Goal: Task Accomplishment & Management: Manage account settings

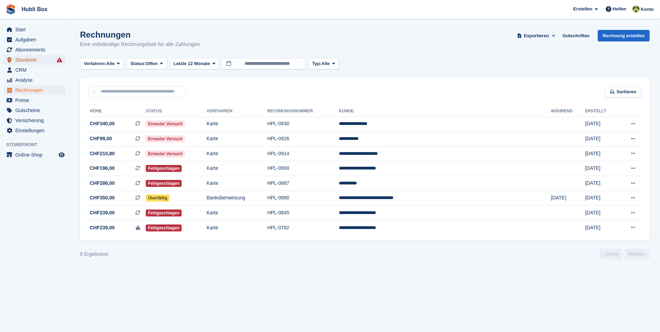
click at [33, 61] on span "Standorte" at bounding box center [36, 60] width 42 height 10
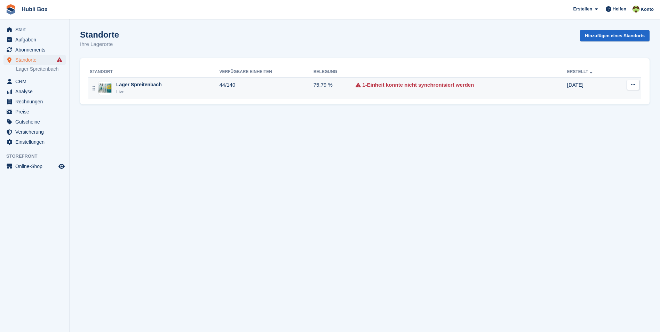
click at [140, 88] on div "Lager Spreitenbach" at bounding box center [139, 84] width 46 height 7
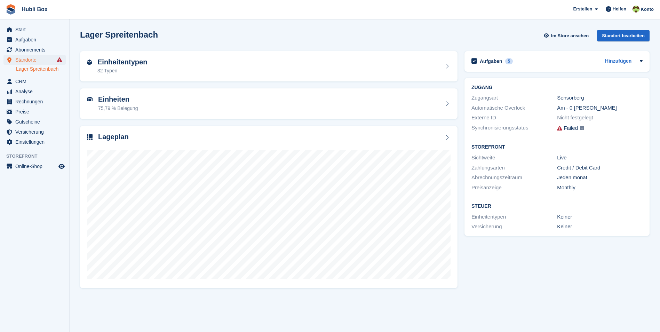
click at [137, 65] on h2 "Einheitentypen" at bounding box center [122, 62] width 50 height 8
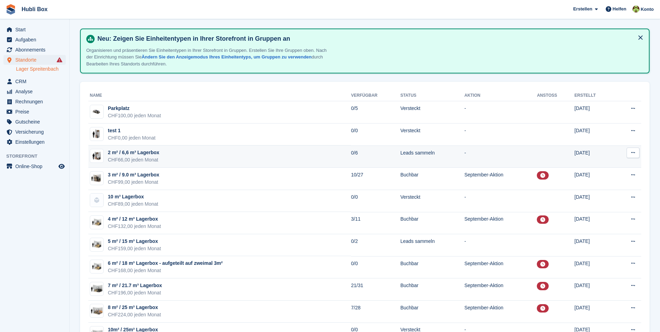
scroll to position [35, 0]
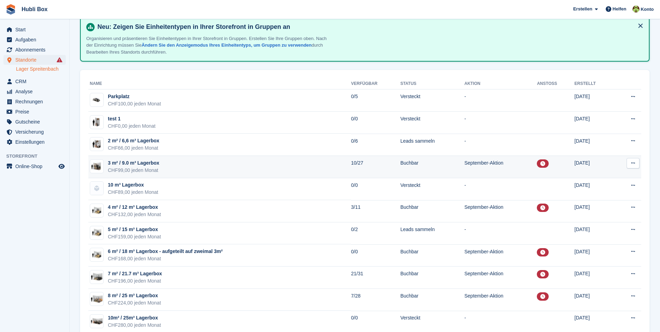
click at [174, 169] on td "3 m² / 9.0 m³ Lagerbox CHF99,00 jeden Monat" at bounding box center [219, 167] width 263 height 22
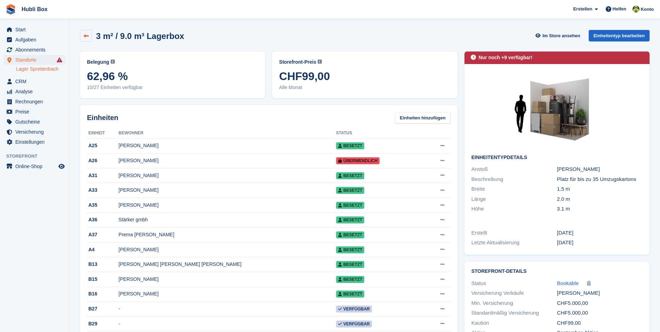
click at [85, 41] on link at bounding box center [86, 36] width 12 height 12
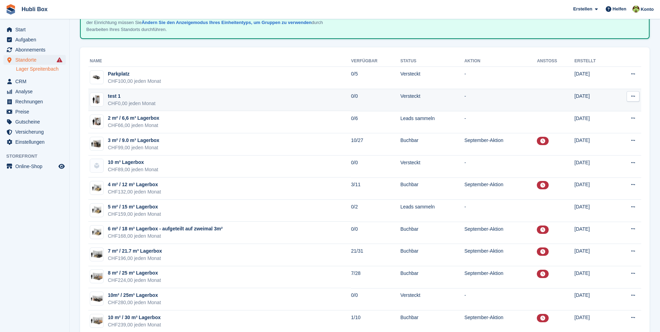
scroll to position [70, 0]
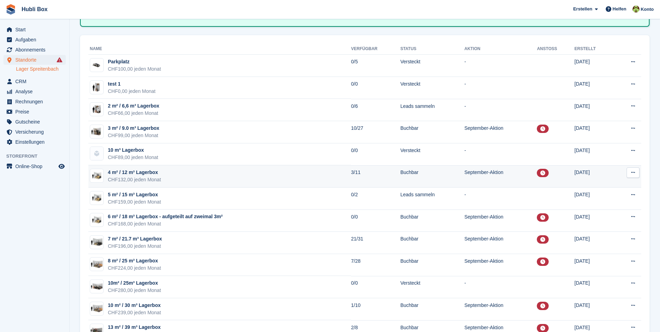
click at [167, 174] on td "4 m² / 12 m³ Lagerbox CHF132,00 jeden Monat" at bounding box center [219, 176] width 263 height 22
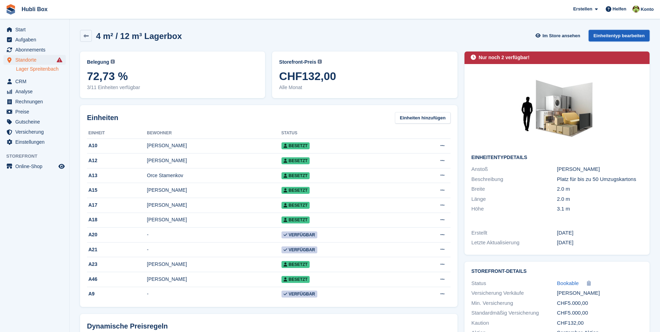
click at [612, 36] on link "Einheitentyp bearbeiten" at bounding box center [619, 35] width 61 height 11
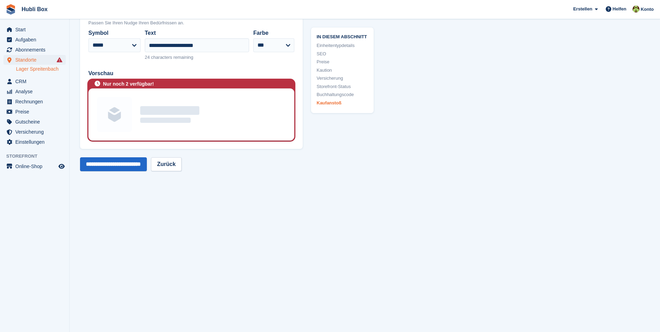
scroll to position [1359, 0]
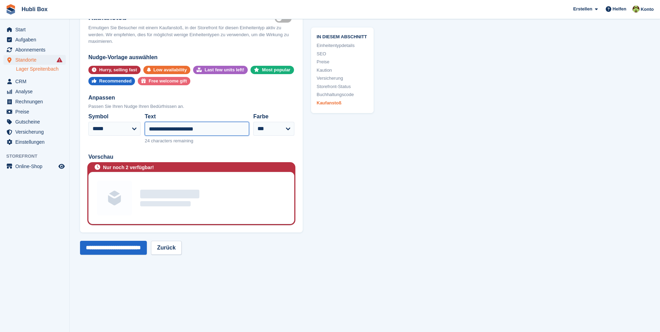
click at [176, 127] on input "**********" at bounding box center [197, 129] width 104 height 14
type input "**********"
click at [126, 251] on input "**********" at bounding box center [113, 248] width 67 height 14
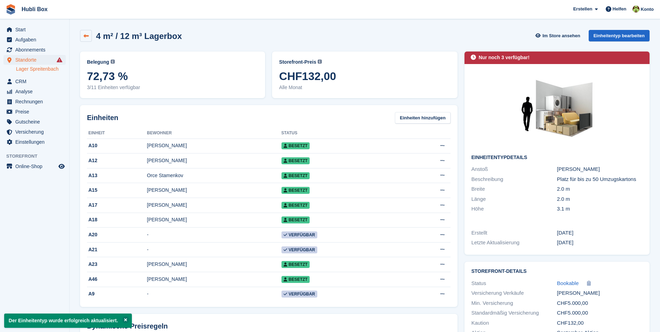
click at [85, 36] on icon at bounding box center [86, 35] width 5 height 5
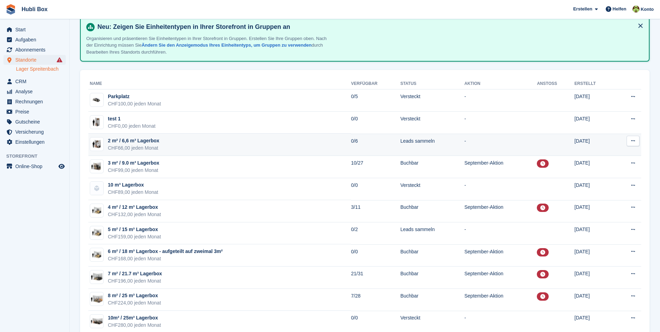
scroll to position [70, 0]
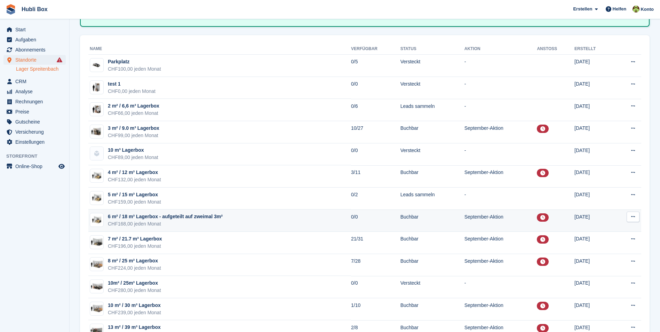
click at [165, 223] on div "CHF168,00 jeden Monat" at bounding box center [165, 223] width 115 height 7
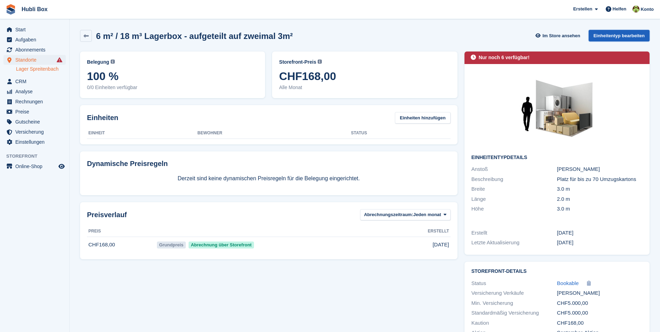
click at [629, 39] on link "Einheitentyp bearbeiten" at bounding box center [619, 35] width 61 height 11
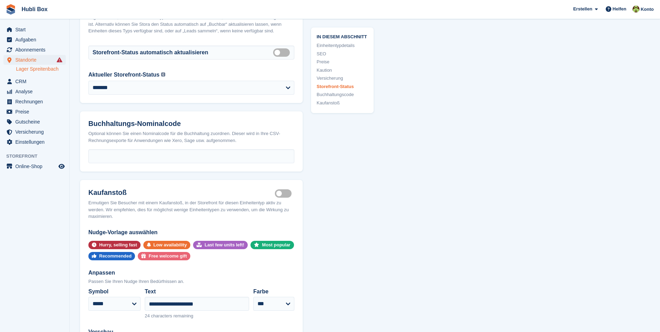
scroll to position [1357, 0]
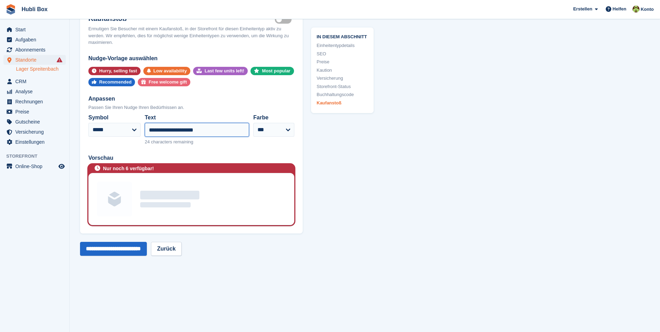
click at [176, 135] on input "**********" at bounding box center [197, 130] width 104 height 14
type input "**********"
click at [105, 255] on input "**********" at bounding box center [113, 249] width 67 height 14
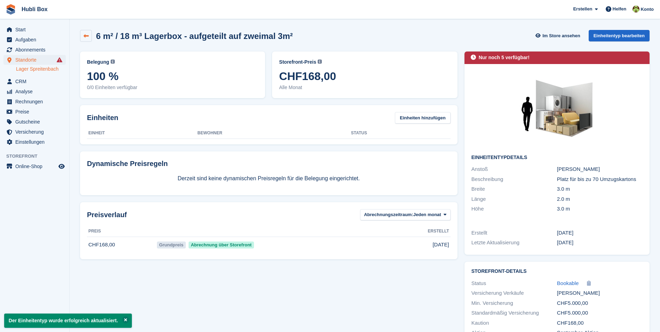
click at [86, 38] on icon at bounding box center [86, 35] width 5 height 5
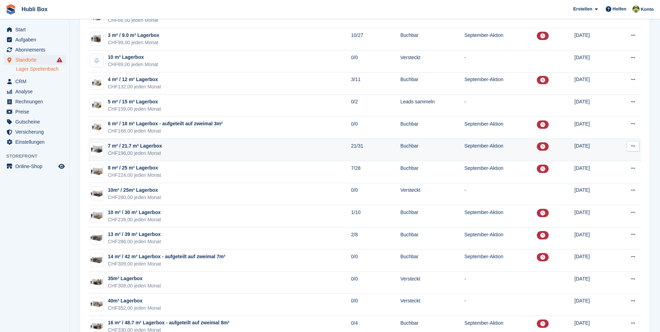
scroll to position [174, 0]
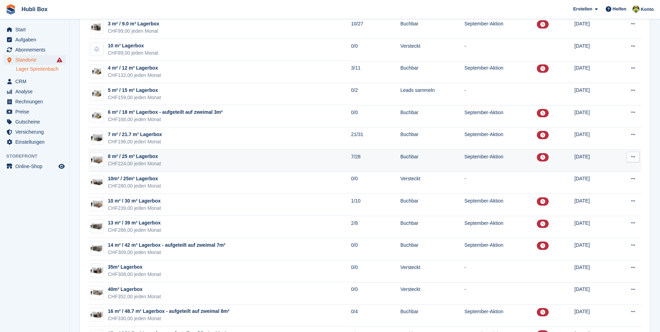
click at [171, 162] on td "8 m² / 25 m³ Lagerbox CHF224,00 jeden Monat" at bounding box center [219, 161] width 263 height 22
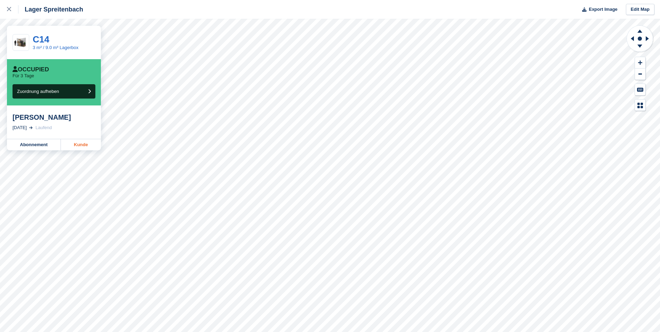
click at [82, 145] on link "Kunde" at bounding box center [81, 144] width 40 height 11
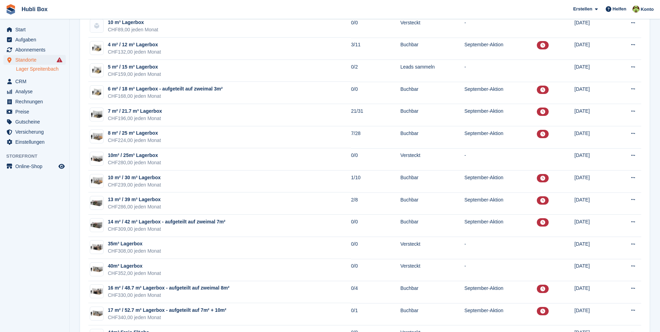
scroll to position [209, 0]
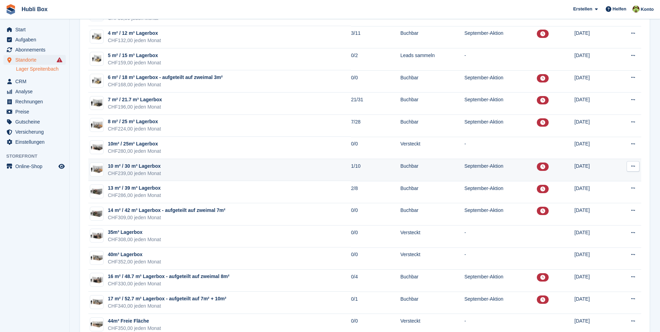
click at [171, 171] on td "10 m² / 30 m³ Lagerbox CHF239,00 jeden Monat" at bounding box center [219, 170] width 263 height 22
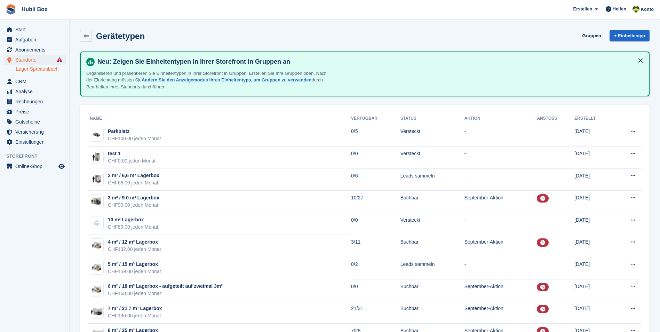
scroll to position [209, 0]
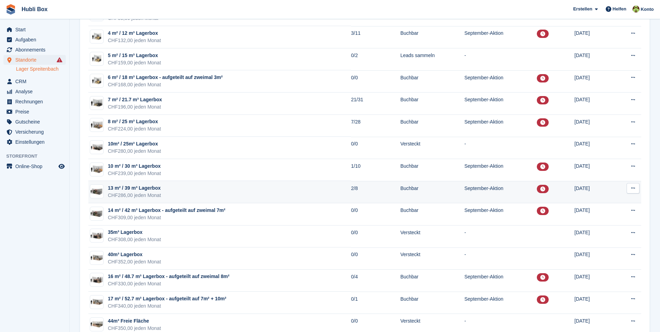
click at [181, 191] on td "13 m² / 39 m³ Lagerbox CHF286,00 jeden Monat" at bounding box center [219, 192] width 263 height 22
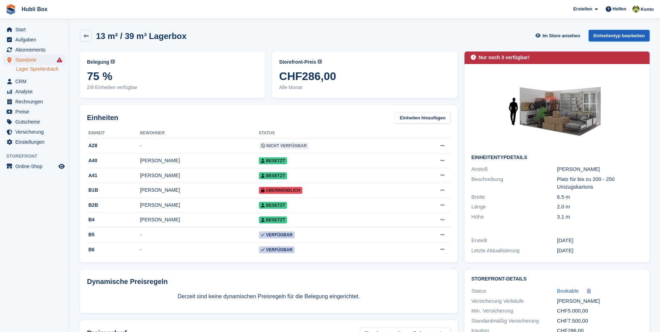
click at [631, 33] on link "Einheitentyp bearbeiten" at bounding box center [619, 35] width 61 height 11
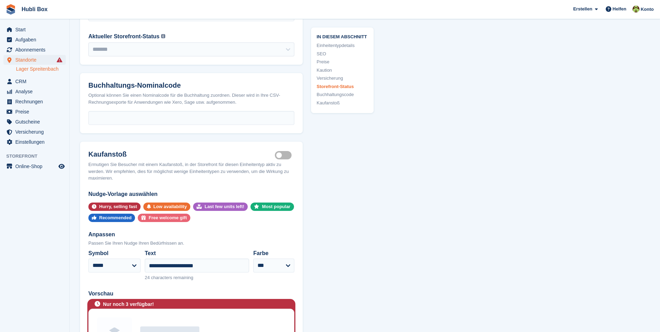
scroll to position [1392, 0]
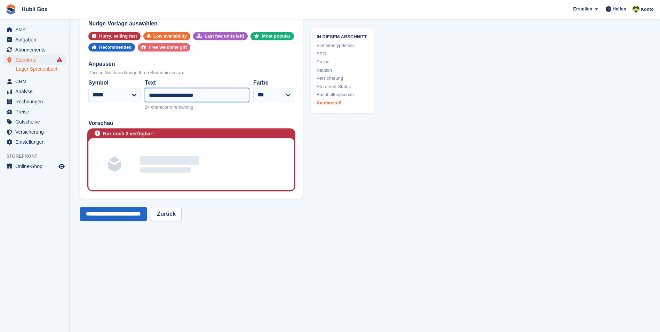
click at [177, 93] on input "**********" at bounding box center [197, 95] width 104 height 14
type input "**********"
click at [117, 213] on input "**********" at bounding box center [113, 214] width 67 height 14
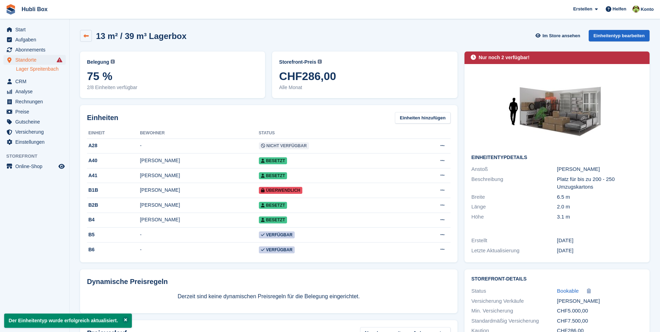
click at [86, 32] on link at bounding box center [86, 36] width 12 height 12
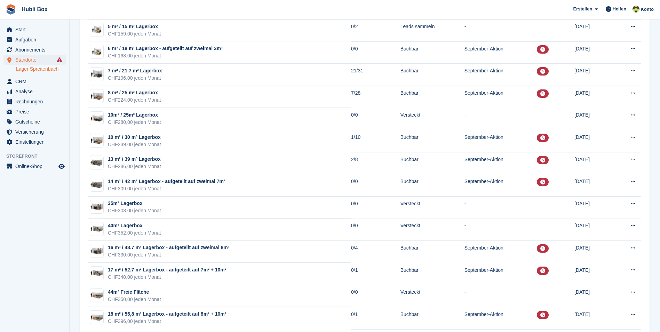
scroll to position [244, 0]
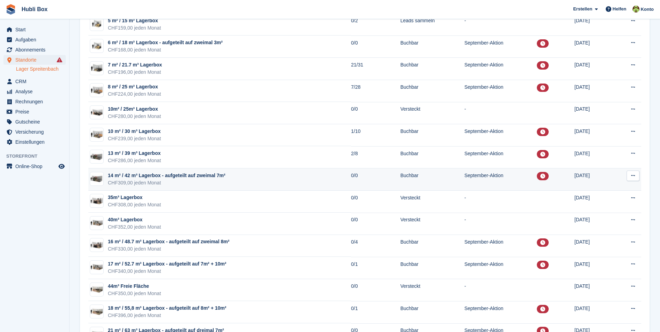
click at [182, 183] on div "CHF309,00 jeden Monat" at bounding box center [167, 182] width 118 height 7
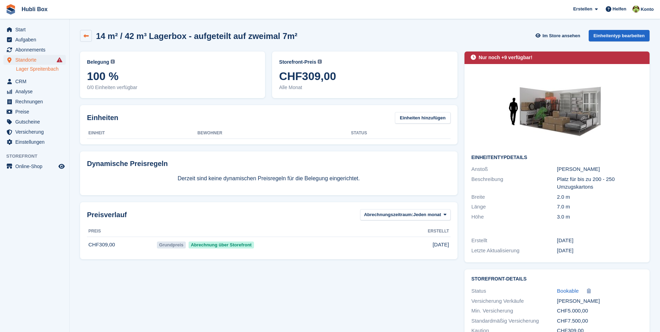
click at [85, 39] on link at bounding box center [86, 36] width 12 height 12
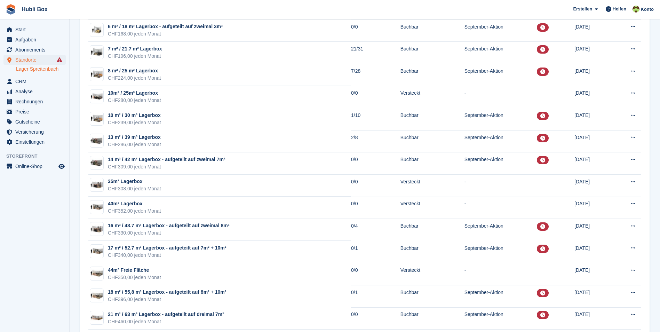
scroll to position [278, 0]
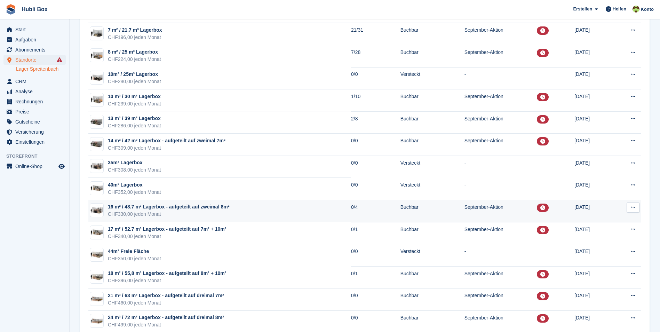
click at [192, 214] on div "CHF330,00 jeden Monat" at bounding box center [168, 214] width 121 height 7
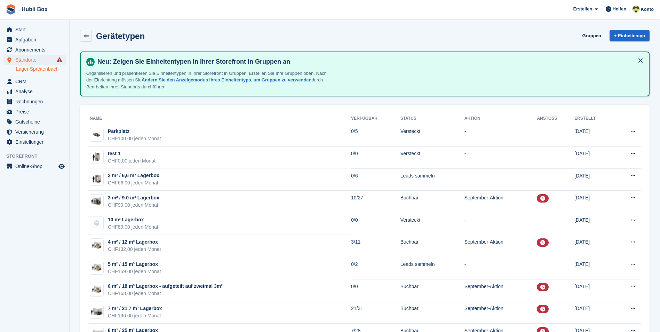
scroll to position [278, 0]
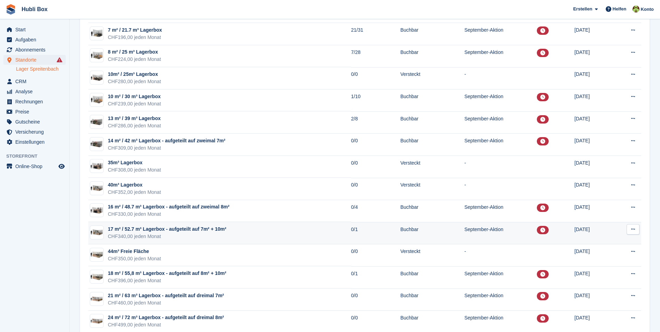
click at [216, 234] on div "CHF340,00 jeden Monat" at bounding box center [167, 236] width 118 height 7
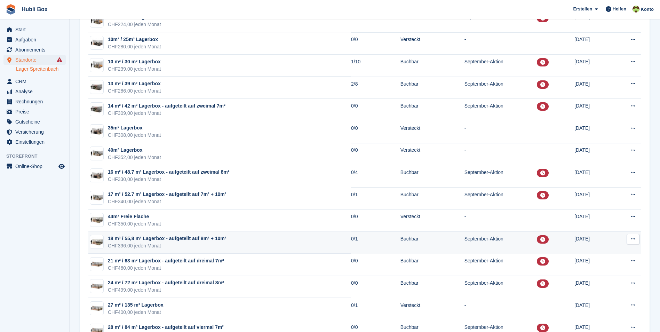
click at [190, 245] on div "CHF396,00 jeden Monat" at bounding box center [167, 245] width 118 height 7
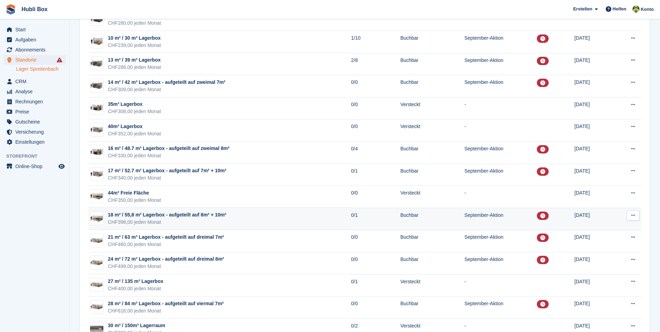
scroll to position [348, 0]
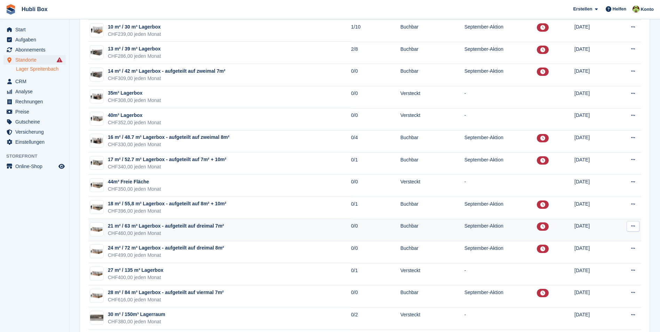
click at [192, 230] on div "CHF460,00 jeden Monat" at bounding box center [166, 233] width 116 height 7
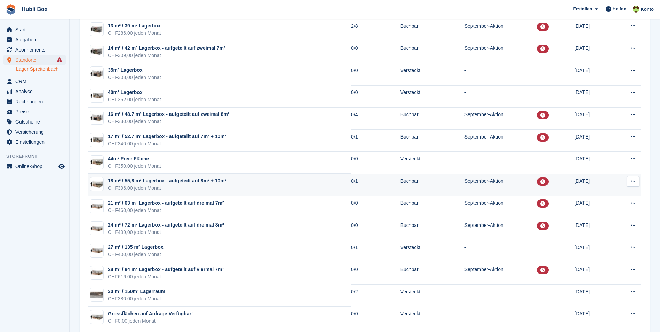
scroll to position [383, 0]
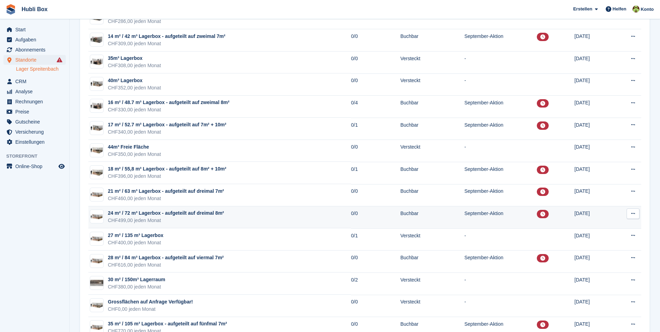
click at [202, 222] on div "CHF499,00 jeden Monat" at bounding box center [166, 220] width 116 height 7
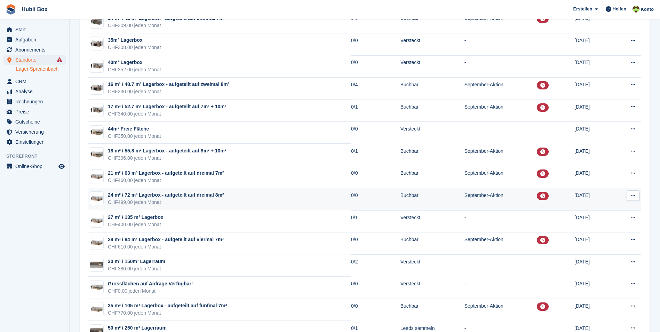
scroll to position [418, 0]
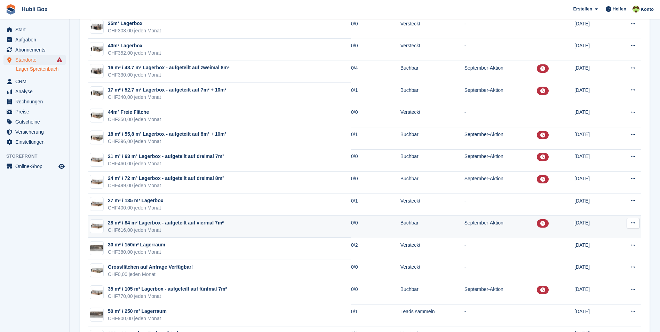
click at [216, 233] on div "CHF616,00 jeden Monat" at bounding box center [166, 230] width 116 height 7
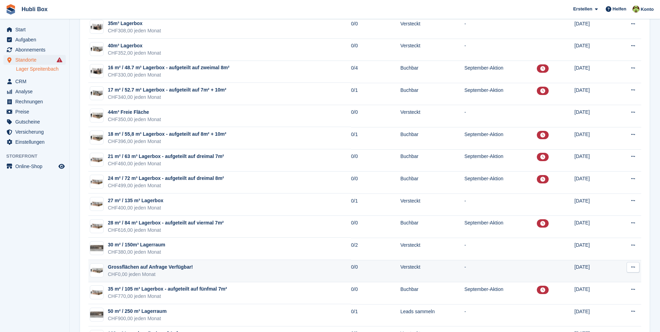
scroll to position [452, 0]
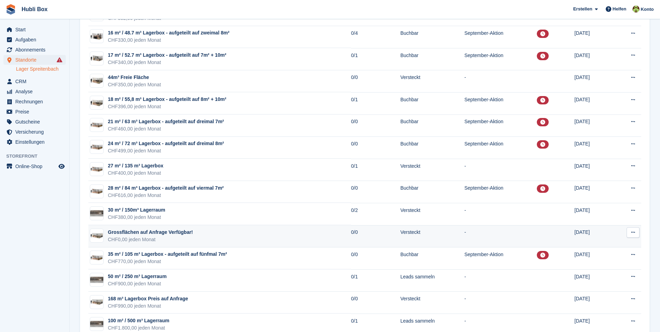
click at [219, 261] on div "CHF770,00 jeden Monat" at bounding box center [167, 261] width 119 height 7
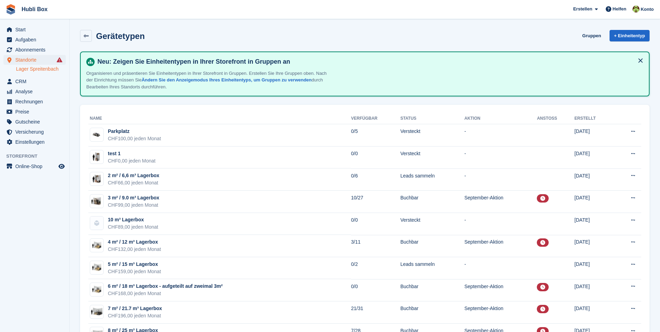
scroll to position [452, 0]
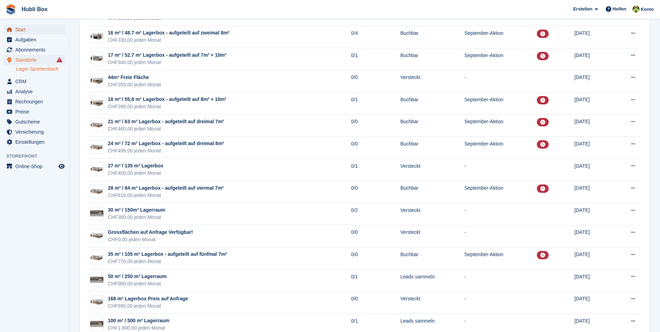
click at [45, 27] on span "Start" at bounding box center [36, 30] width 42 height 10
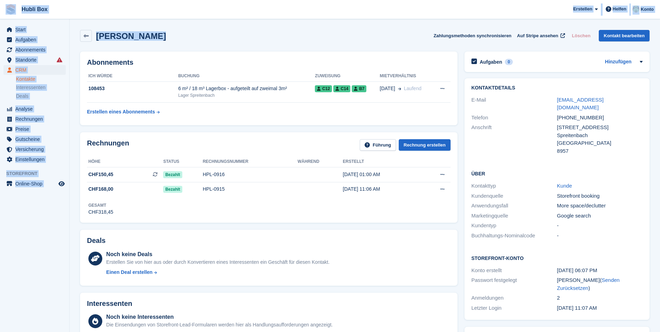
drag, startPoint x: 151, startPoint y: 39, endPoint x: 7, endPoint y: 16, distance: 146.4
click at [261, 32] on div "[PERSON_NAME] Zahlungsmethoden synchronisieren Auf Stripe ansehen Löschen Konta…" at bounding box center [365, 36] width 570 height 12
drag, startPoint x: 190, startPoint y: 41, endPoint x: 6, endPoint y: 9, distance: 186.6
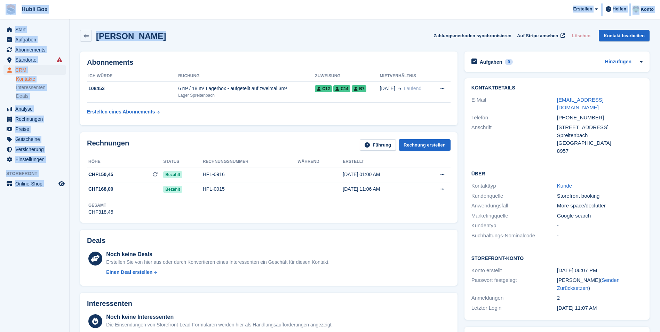
drag, startPoint x: 159, startPoint y: 39, endPoint x: 10, endPoint y: 23, distance: 149.2
click at [155, 30] on div "[PERSON_NAME] Zahlungsmethoden synchronisieren Auf Stripe ansehen Löschen Konta…" at bounding box center [365, 36] width 570 height 12
drag, startPoint x: 148, startPoint y: 35, endPoint x: 4, endPoint y: 8, distance: 146.9
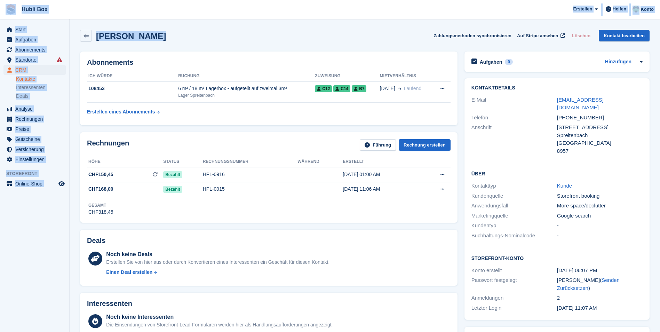
click at [174, 36] on div "[PERSON_NAME] Zahlungsmethoden synchronisieren Auf Stripe ansehen Löschen Konta…" at bounding box center [365, 36] width 570 height 12
